Goal: Task Accomplishment & Management: Complete application form

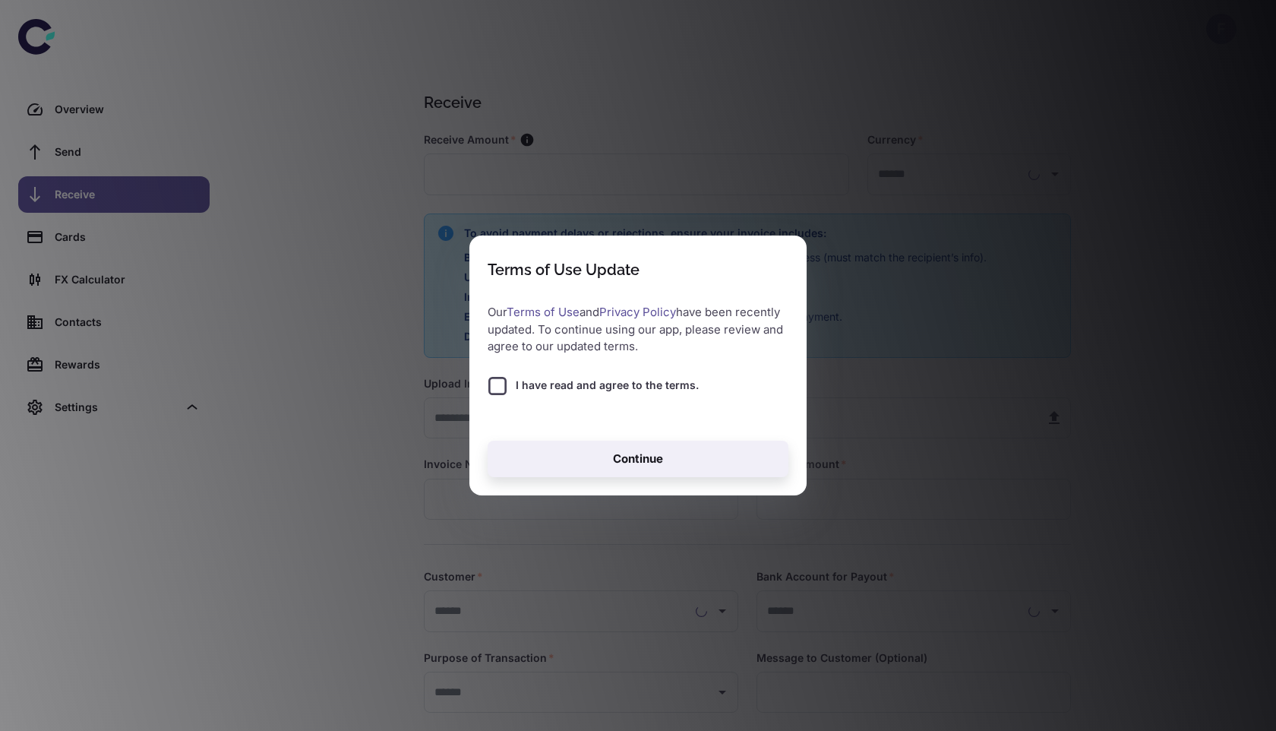
type input "**********"
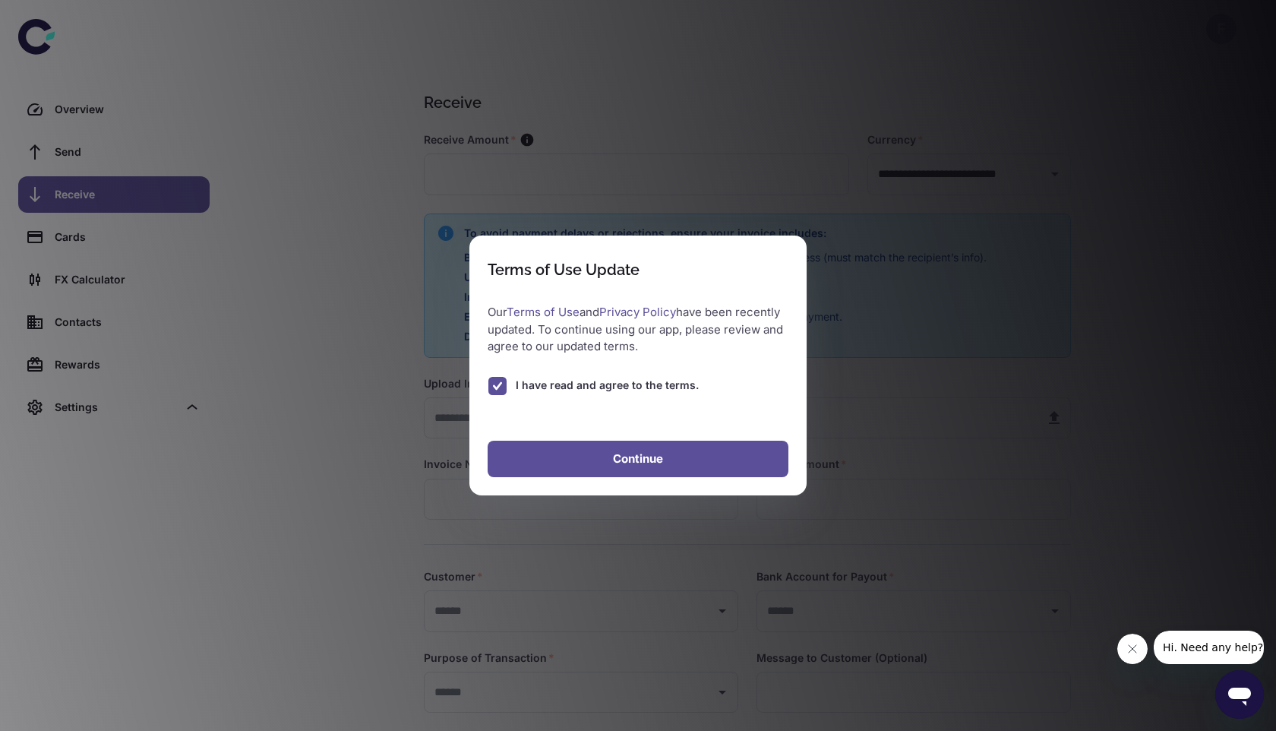
click at [564, 457] on button "Continue" at bounding box center [638, 459] width 301 height 36
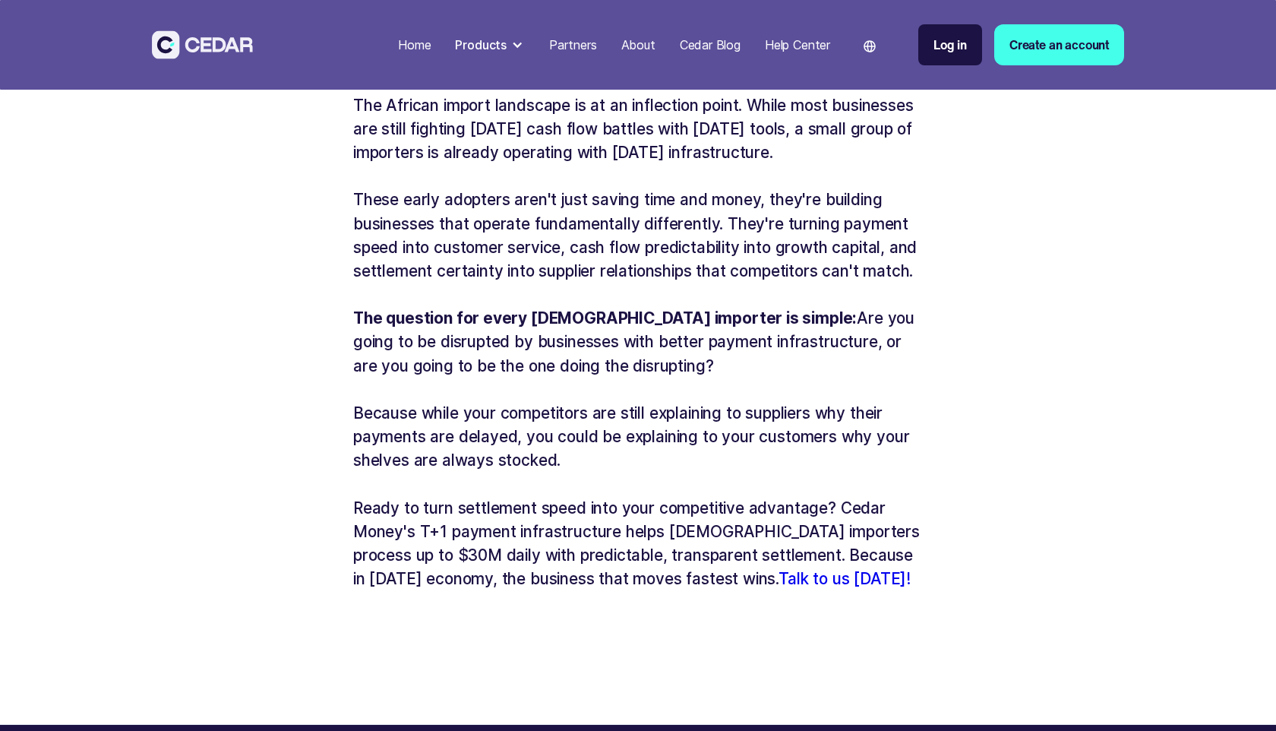
scroll to position [4098, 0]
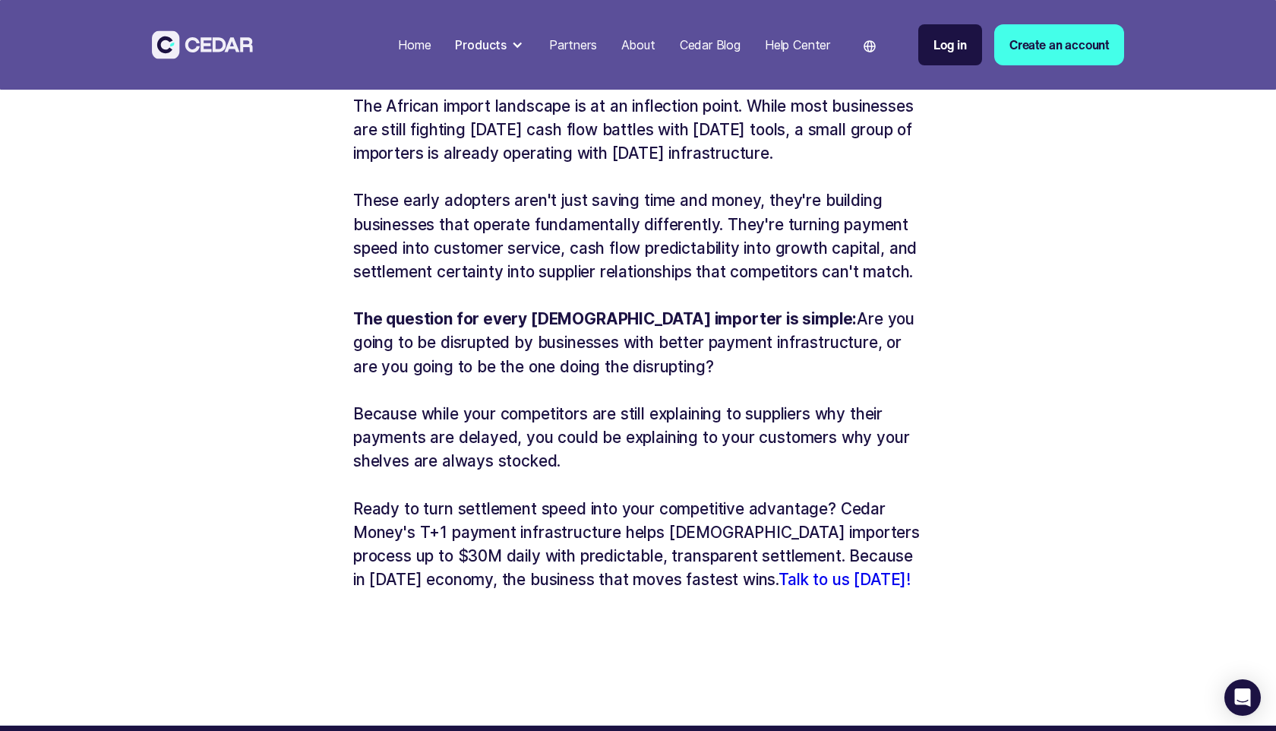
click at [816, 570] on link "Talk to us today!" at bounding box center [845, 579] width 133 height 19
